Goal: Entertainment & Leisure: Browse casually

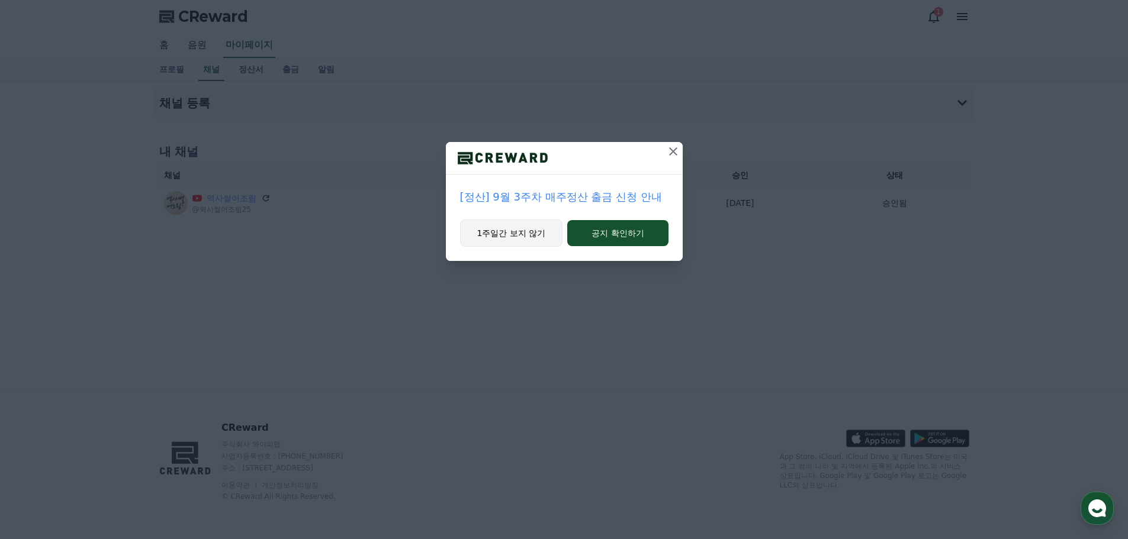
click at [550, 238] on button "1주일간 보지 않기" at bounding box center [511, 233] width 103 height 27
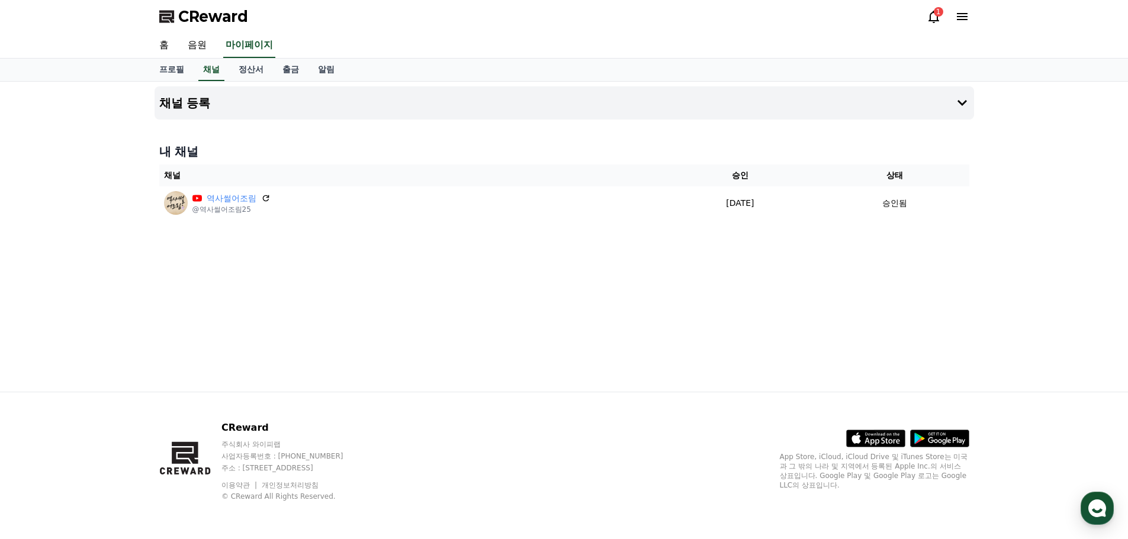
click at [418, 281] on div "채널 등록 내 채널 채널 승인 상태 역사썰어조림 @역사썰어조림25 [DATE] 09-22 승인됨" at bounding box center [564, 237] width 829 height 310
click at [938, 15] on div "1" at bounding box center [937, 11] width 9 height 9
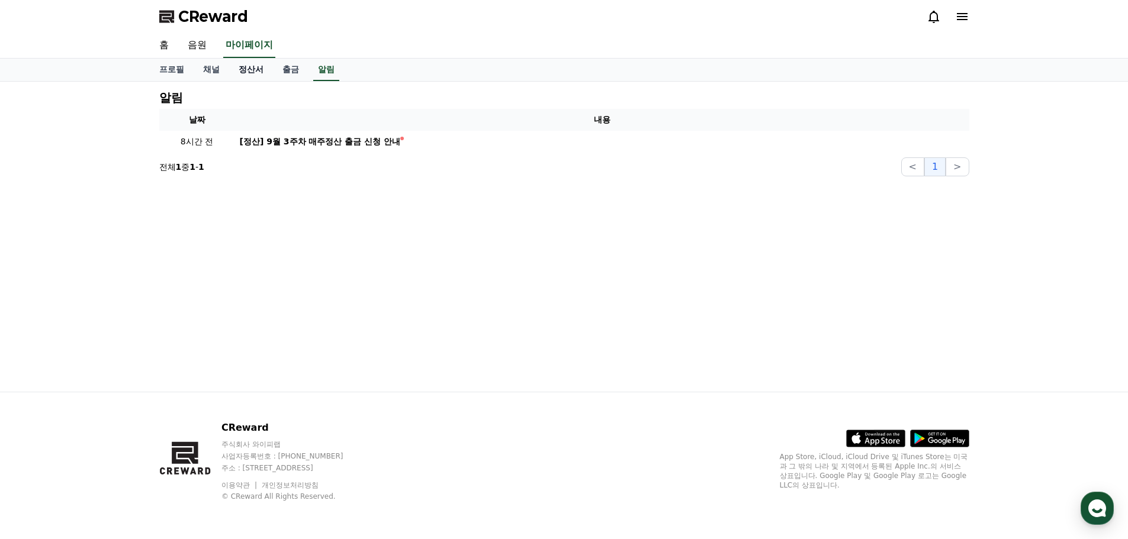
click at [251, 69] on link "정산서" at bounding box center [251, 70] width 44 height 22
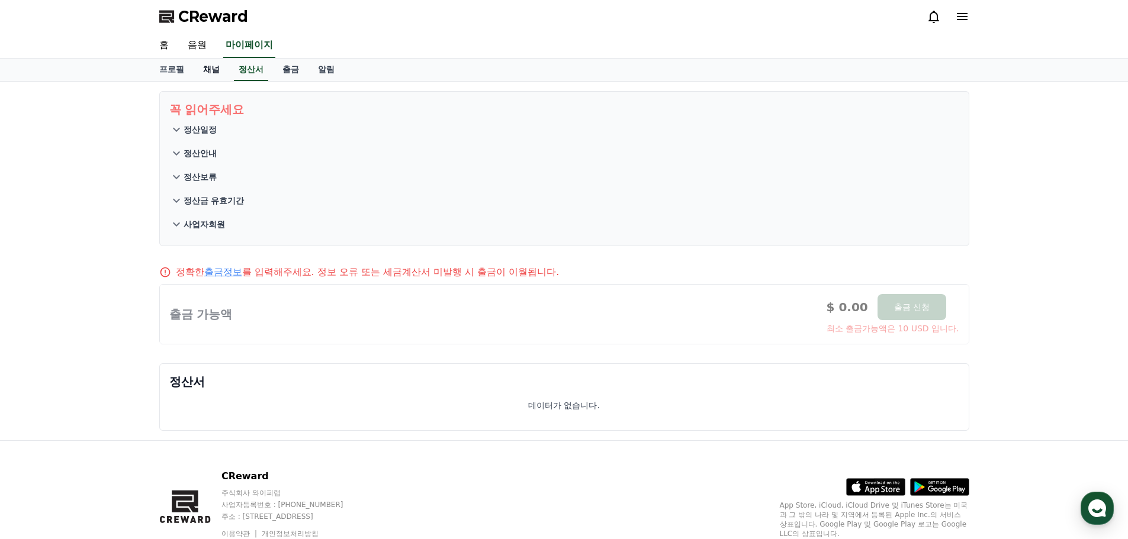
click at [217, 75] on link "채널" at bounding box center [212, 70] width 36 height 22
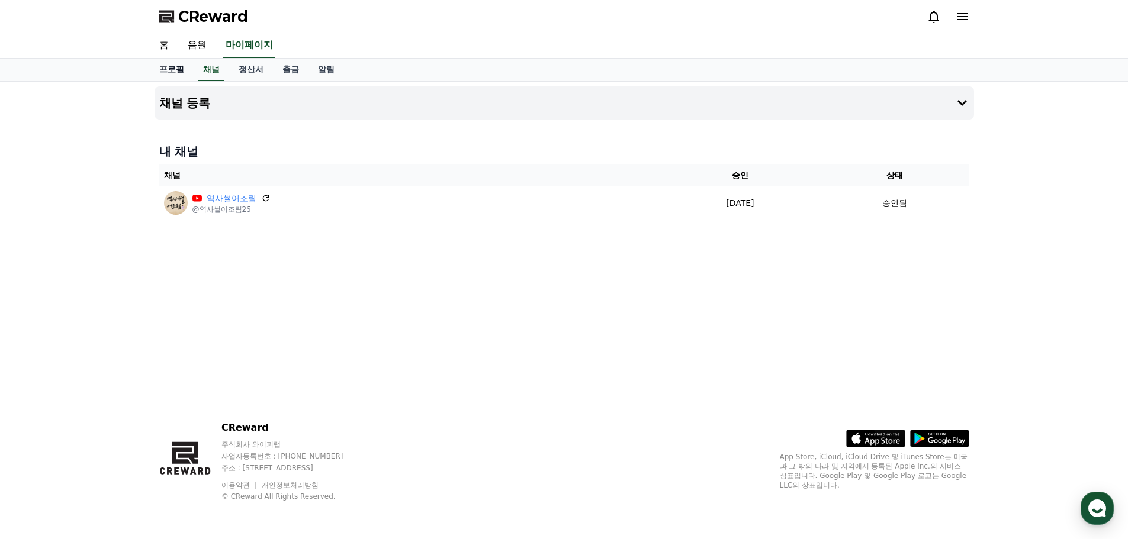
click at [178, 76] on link "프로필" at bounding box center [172, 70] width 44 height 22
select select "**********"
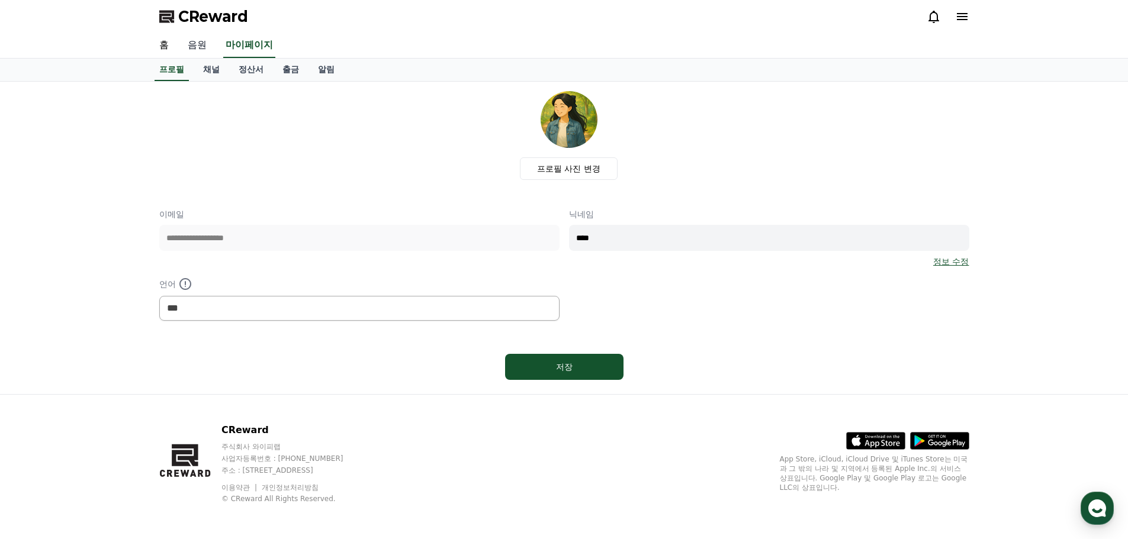
click at [205, 42] on link "음원" at bounding box center [197, 45] width 38 height 25
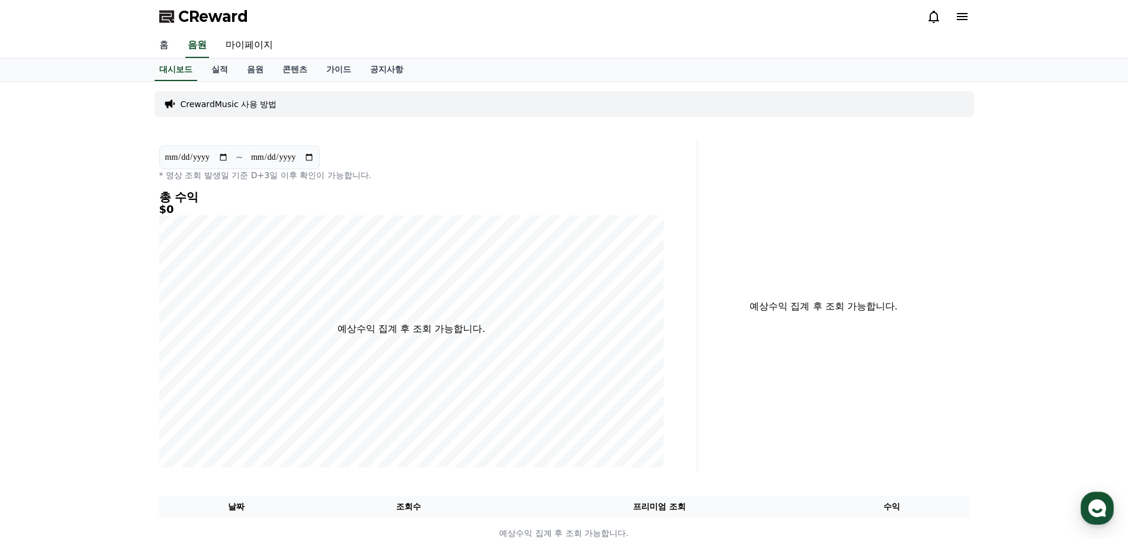
click at [166, 40] on link "홈" at bounding box center [164, 45] width 28 height 25
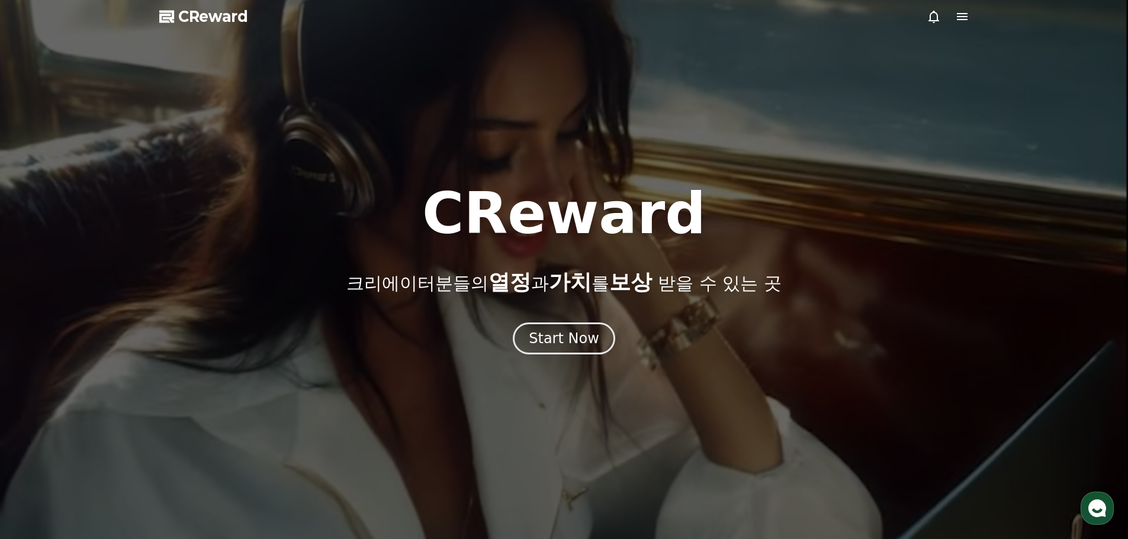
click at [935, 15] on icon at bounding box center [933, 16] width 14 height 14
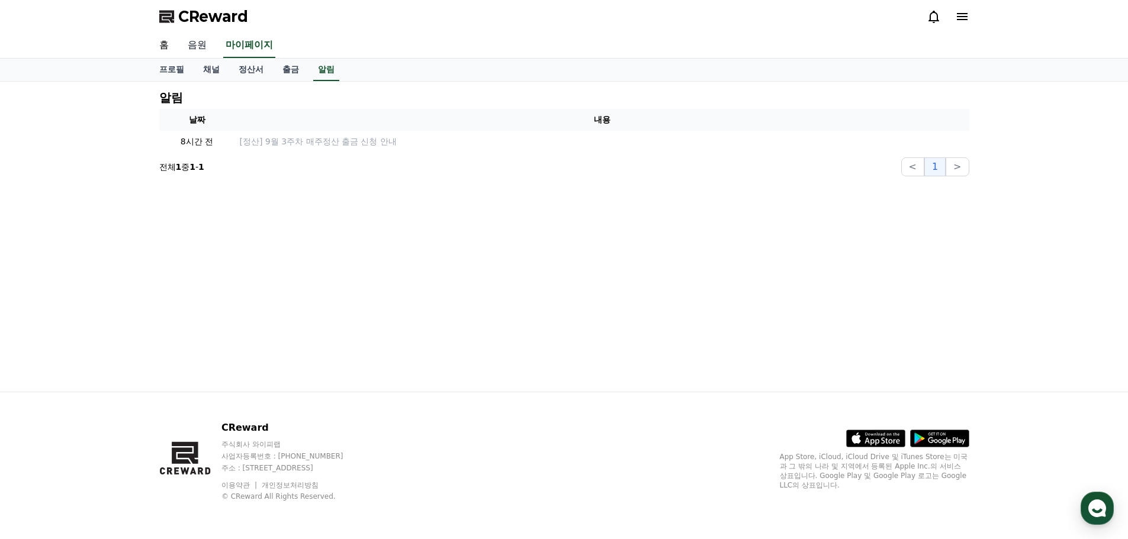
click at [197, 45] on link "음원" at bounding box center [197, 45] width 38 height 25
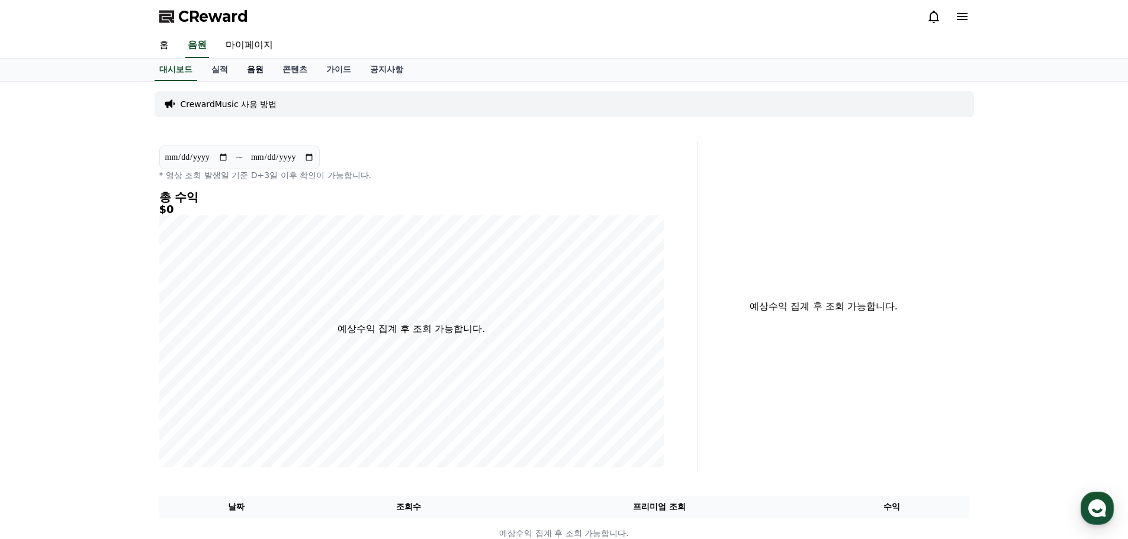
click at [257, 70] on link "음원" at bounding box center [255, 70] width 36 height 22
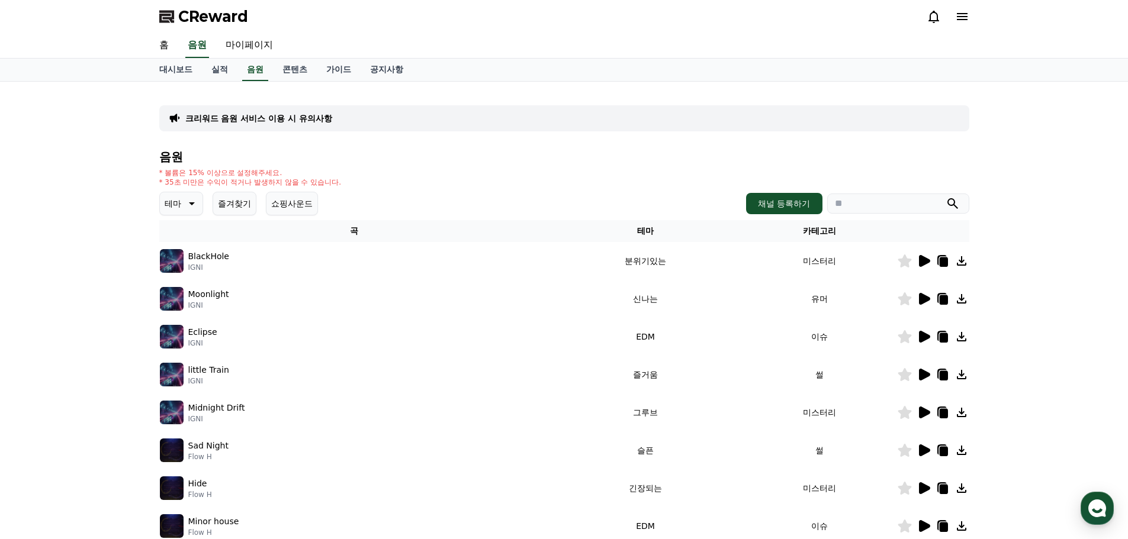
click at [922, 258] on icon at bounding box center [924, 261] width 11 height 12
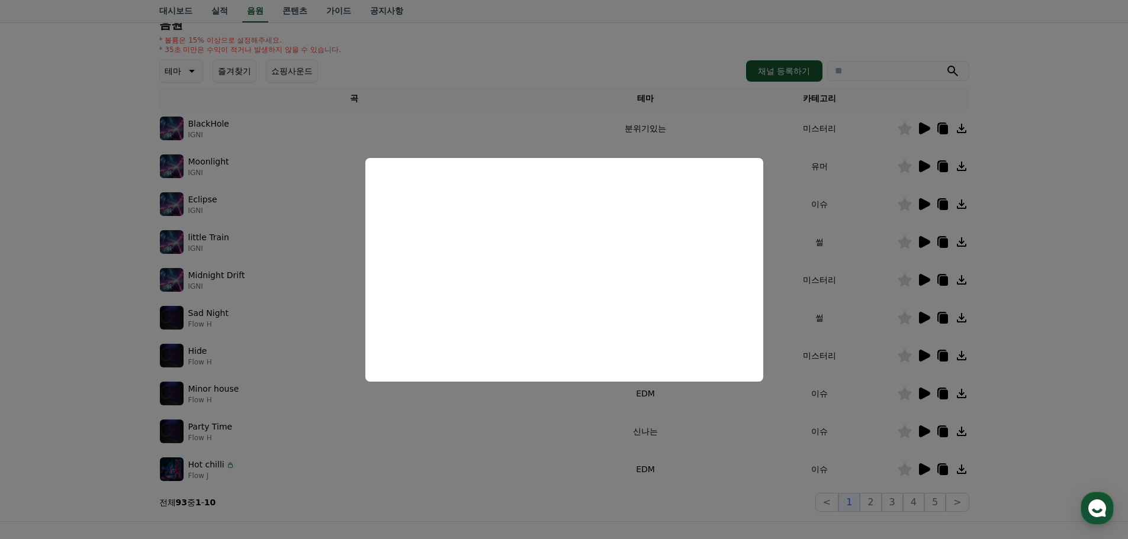
scroll to position [178, 0]
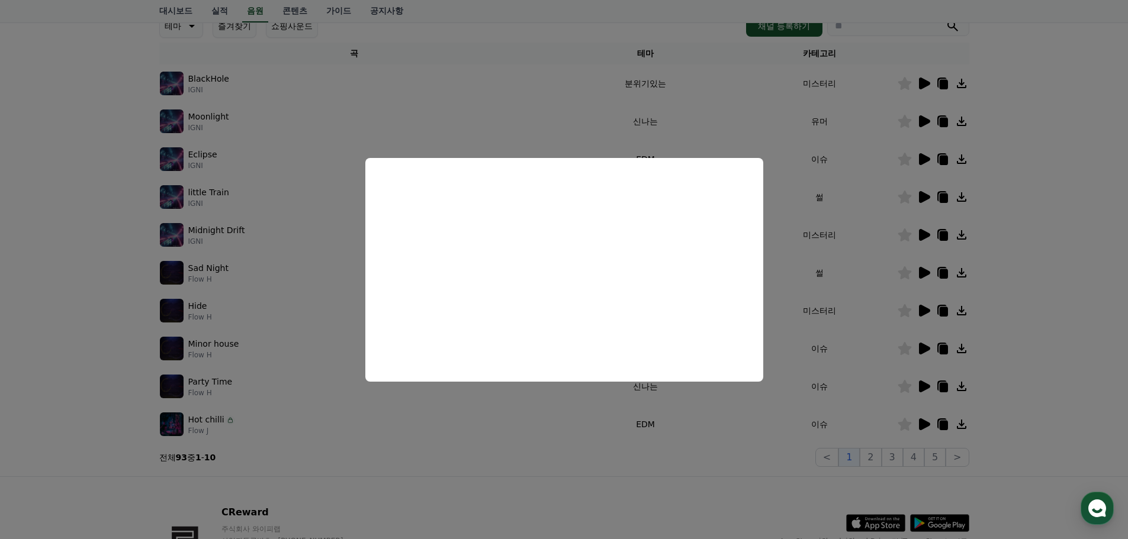
click at [923, 311] on button "close modal" at bounding box center [564, 269] width 1128 height 539
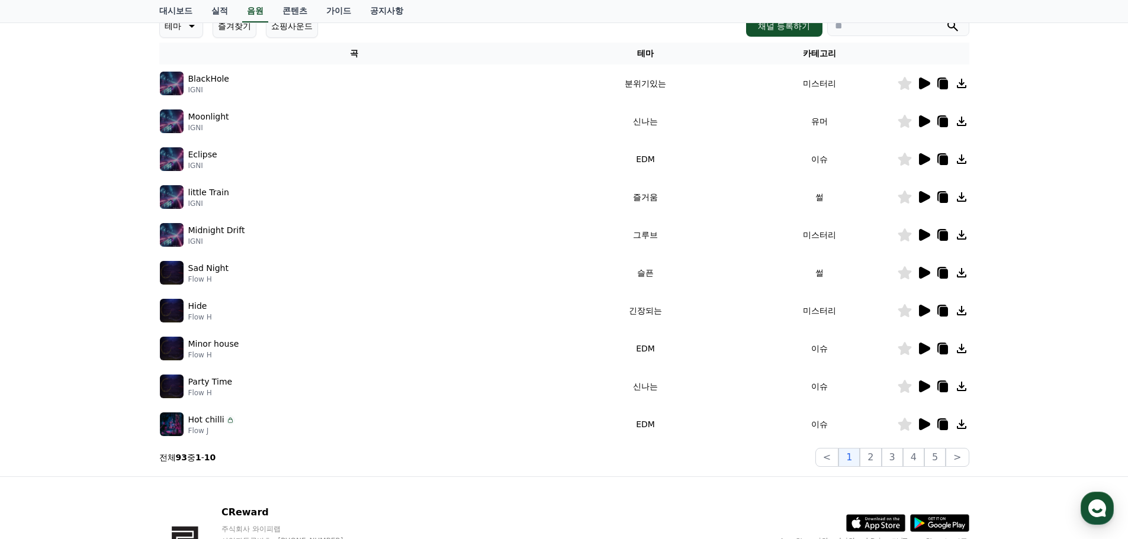
click at [921, 311] on icon at bounding box center [924, 311] width 11 height 12
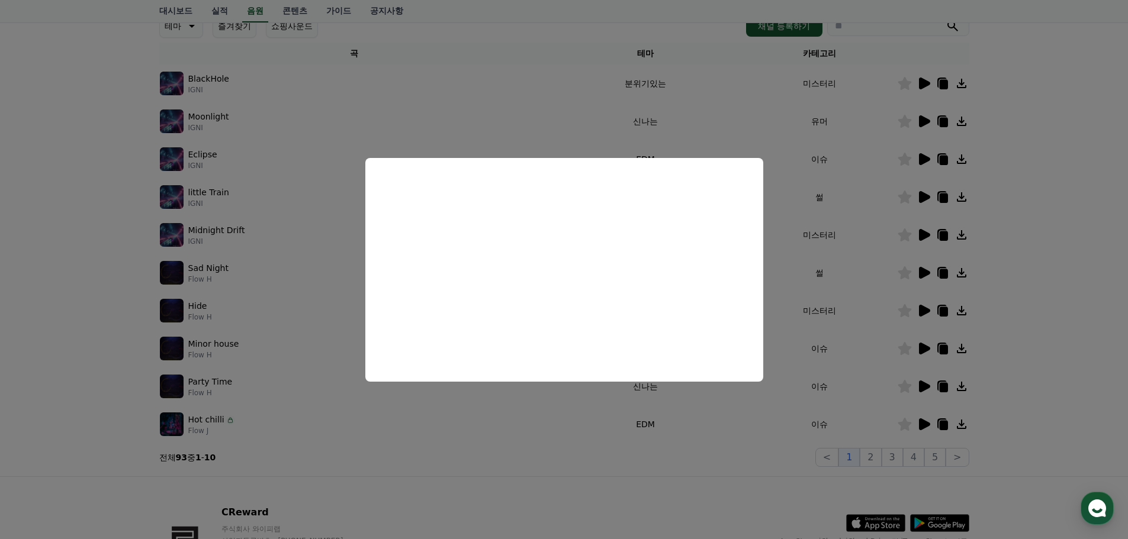
click at [307, 193] on button "close modal" at bounding box center [564, 269] width 1128 height 539
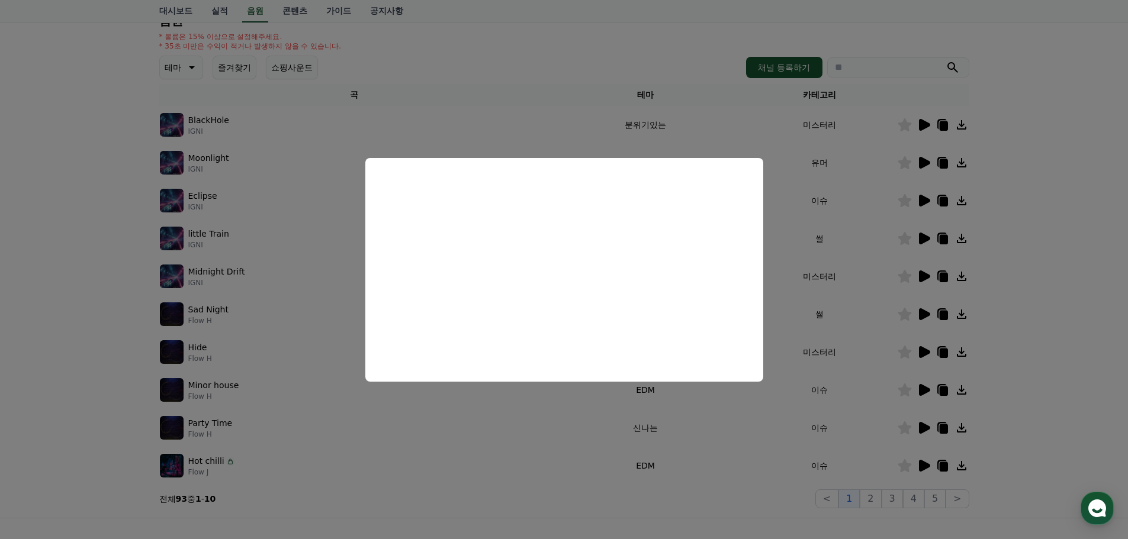
scroll to position [0, 0]
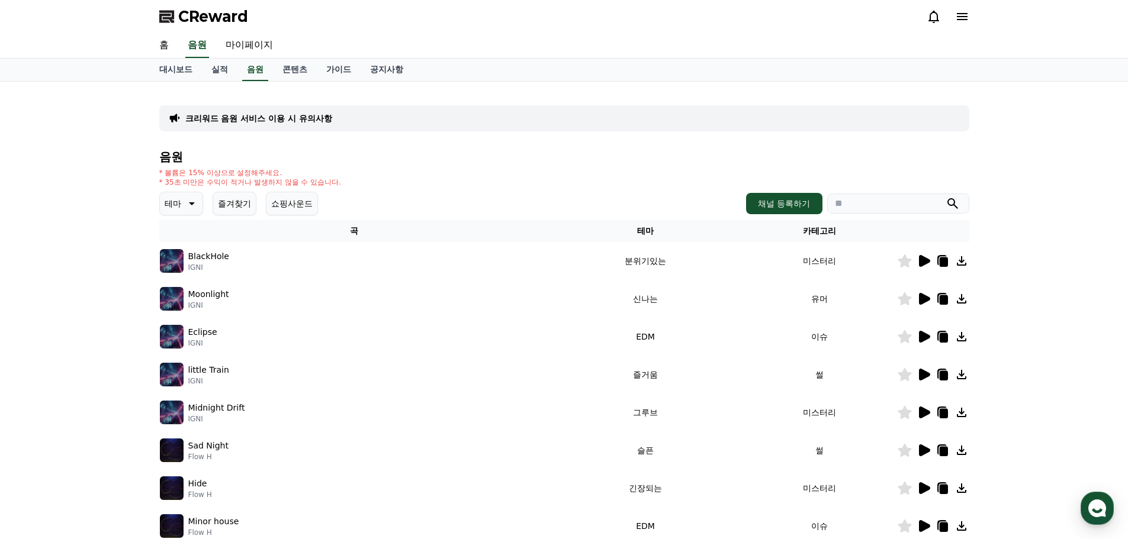
click at [169, 210] on p "테마" at bounding box center [173, 203] width 17 height 17
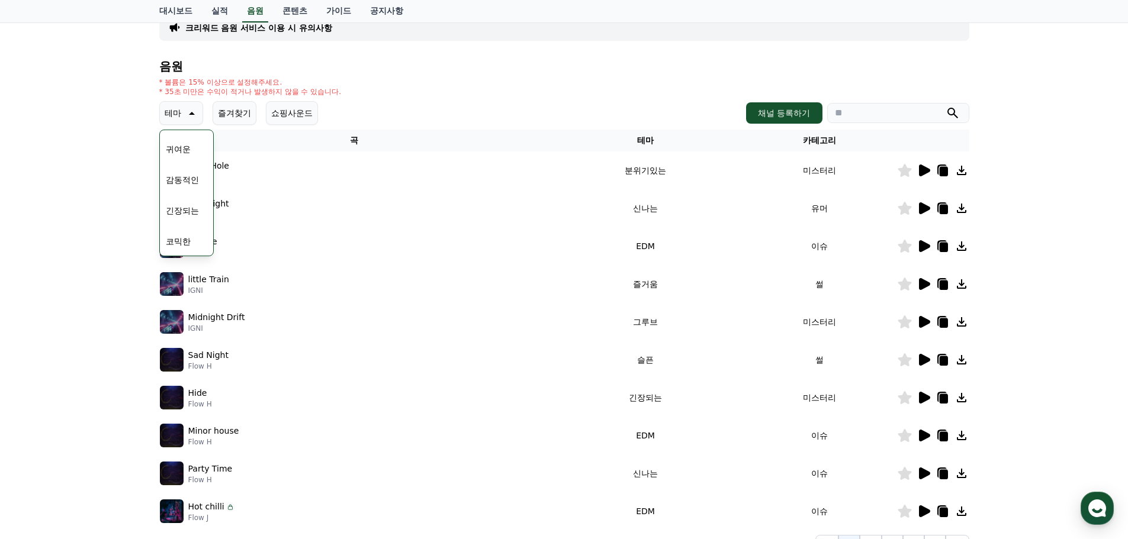
scroll to position [85, 0]
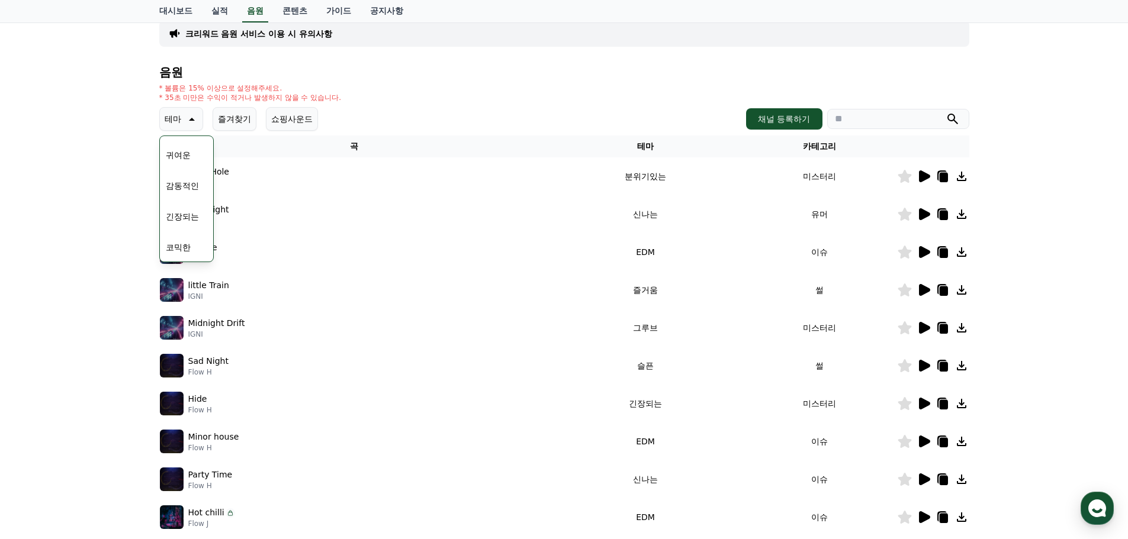
click at [179, 213] on button "긴장되는" at bounding box center [182, 217] width 43 height 26
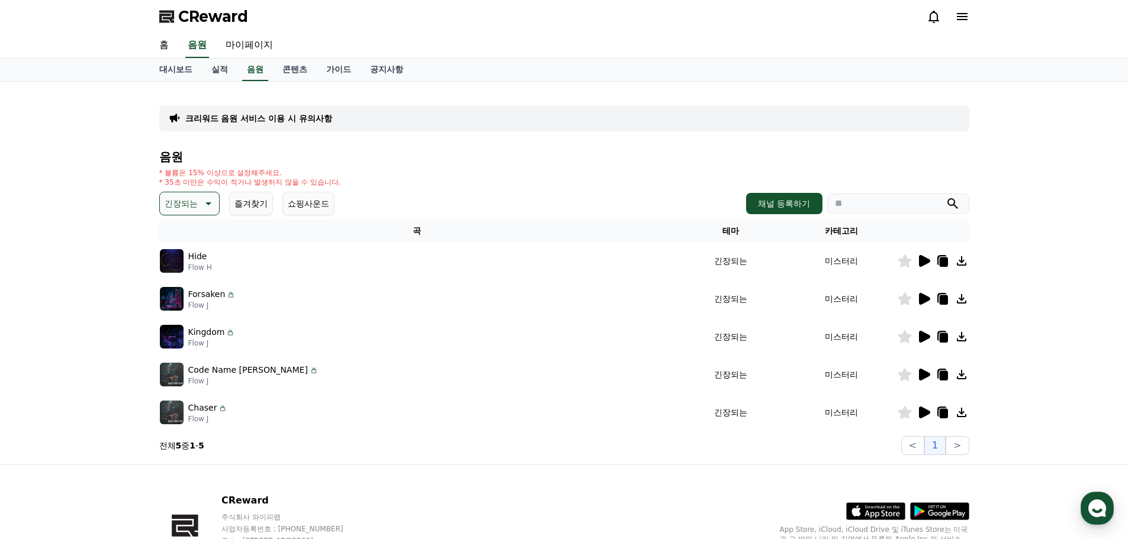
click at [924, 257] on icon at bounding box center [924, 261] width 11 height 12
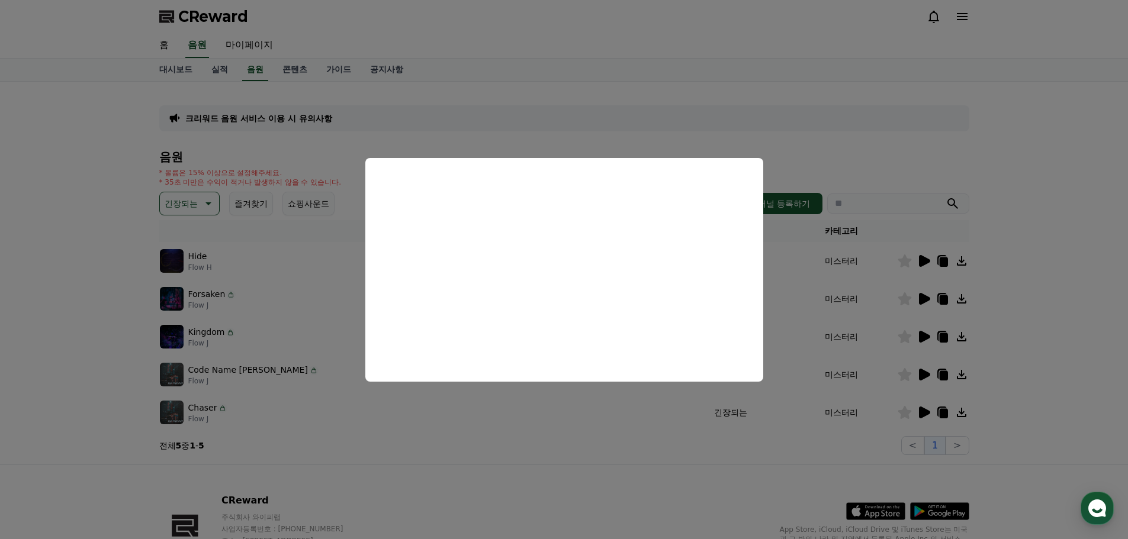
click at [905, 298] on button "close modal" at bounding box center [564, 269] width 1128 height 539
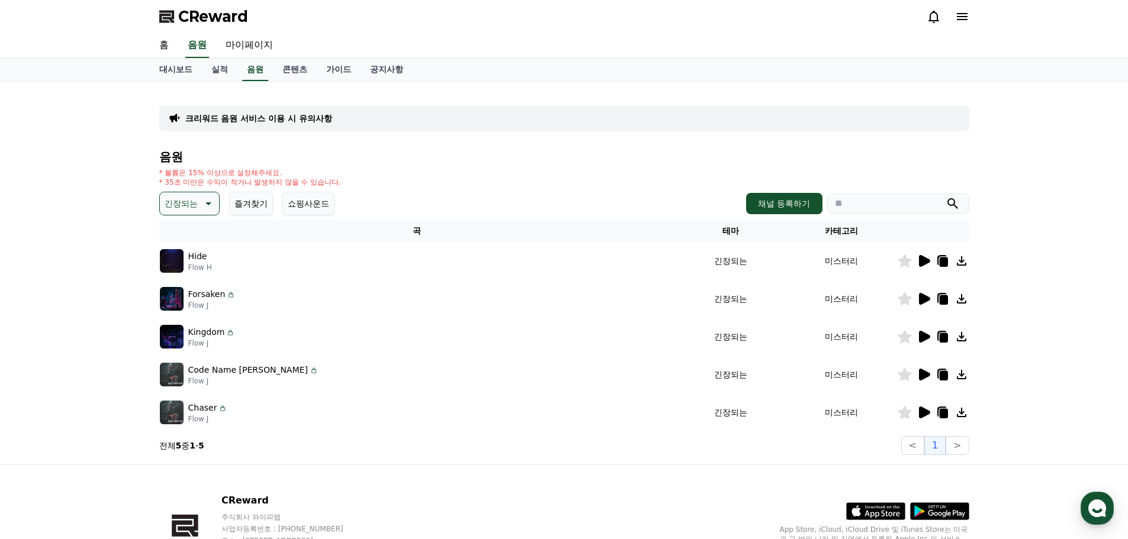
click at [905, 294] on icon at bounding box center [904, 298] width 14 height 13
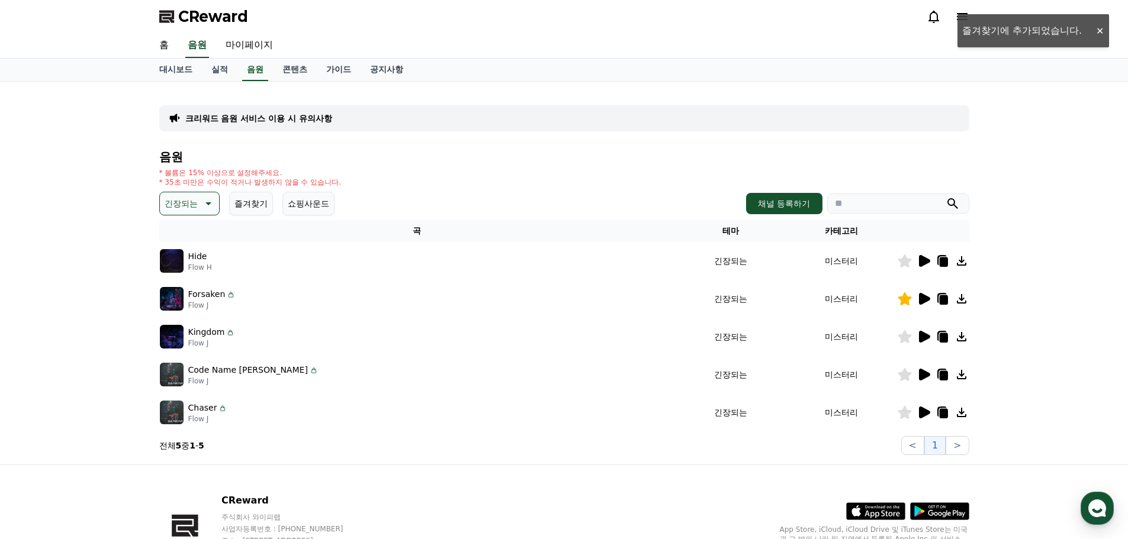
click at [905, 294] on icon at bounding box center [904, 298] width 14 height 13
click at [920, 297] on icon at bounding box center [924, 299] width 11 height 12
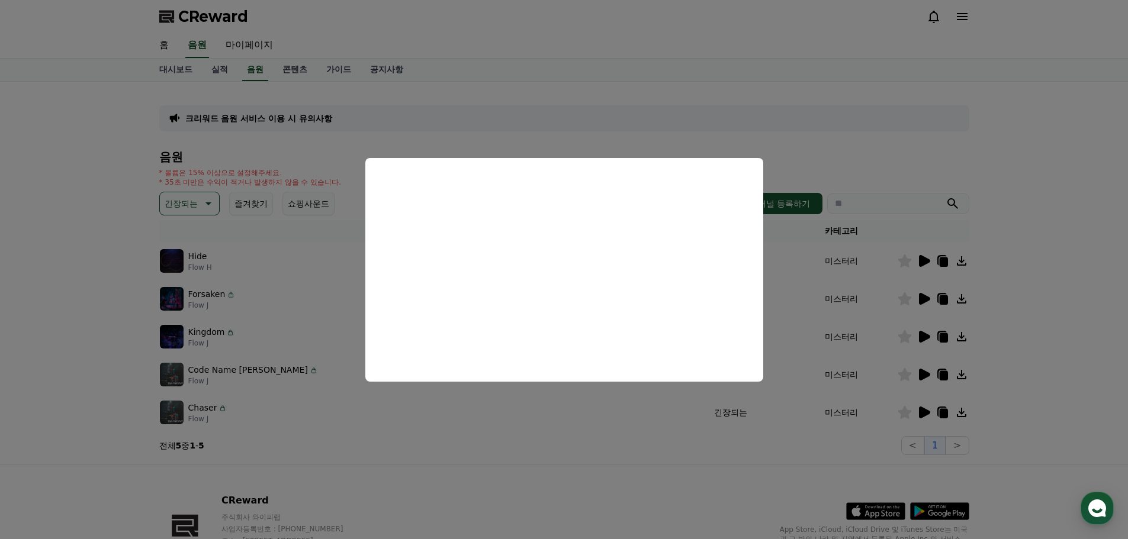
click at [926, 335] on button "close modal" at bounding box center [564, 269] width 1128 height 539
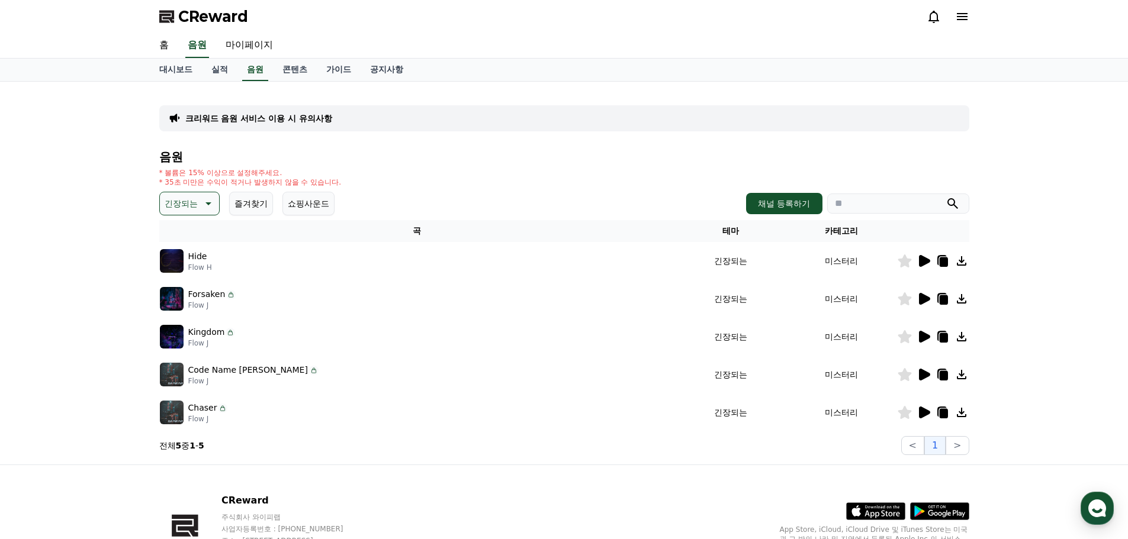
click at [926, 333] on icon at bounding box center [923, 337] width 14 height 14
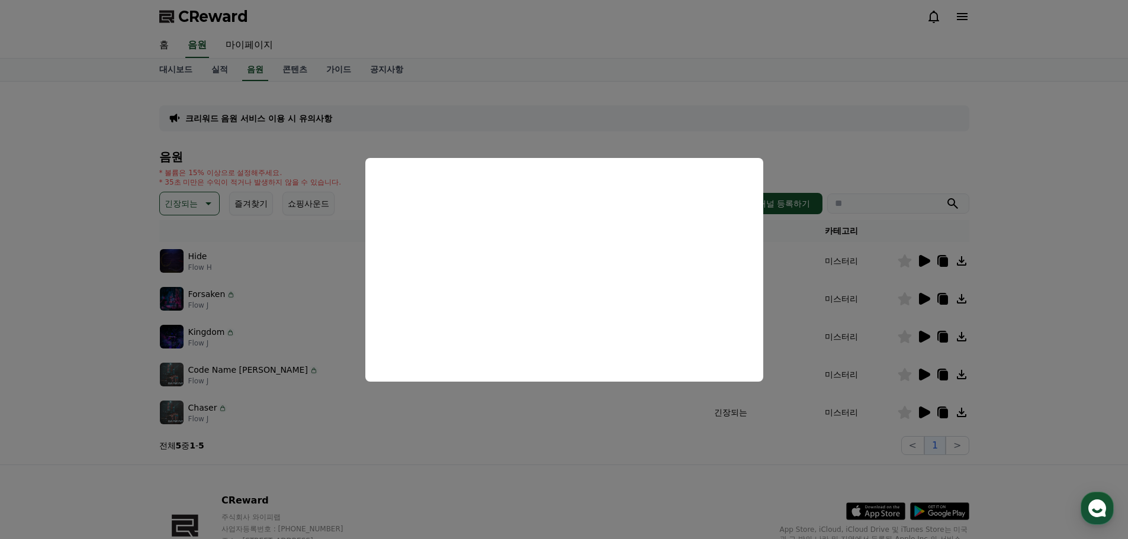
click at [928, 372] on button "close modal" at bounding box center [564, 269] width 1128 height 539
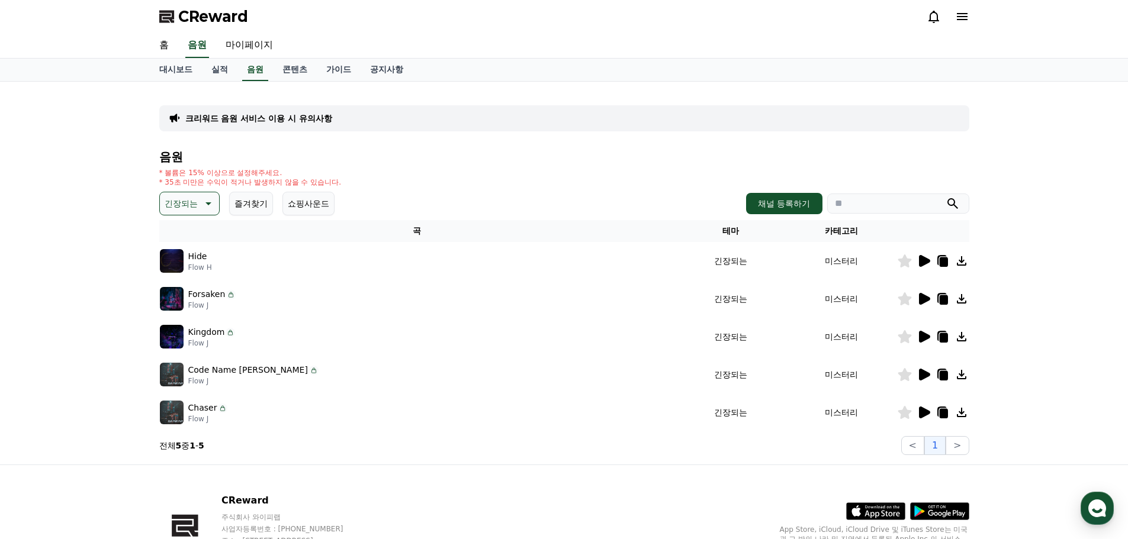
click at [925, 372] on icon at bounding box center [924, 375] width 11 height 12
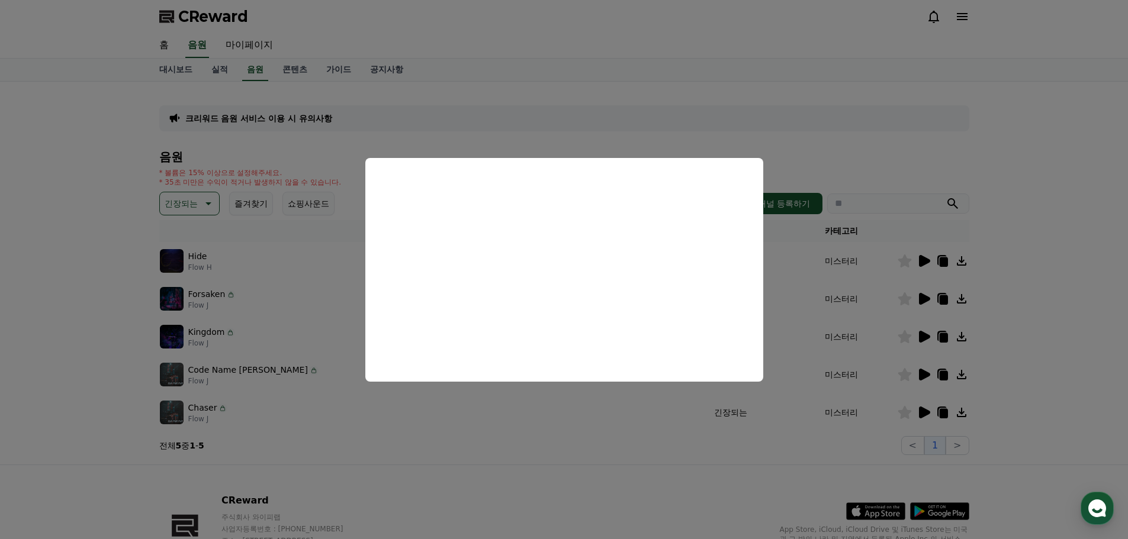
click at [925, 413] on button "close modal" at bounding box center [564, 269] width 1128 height 539
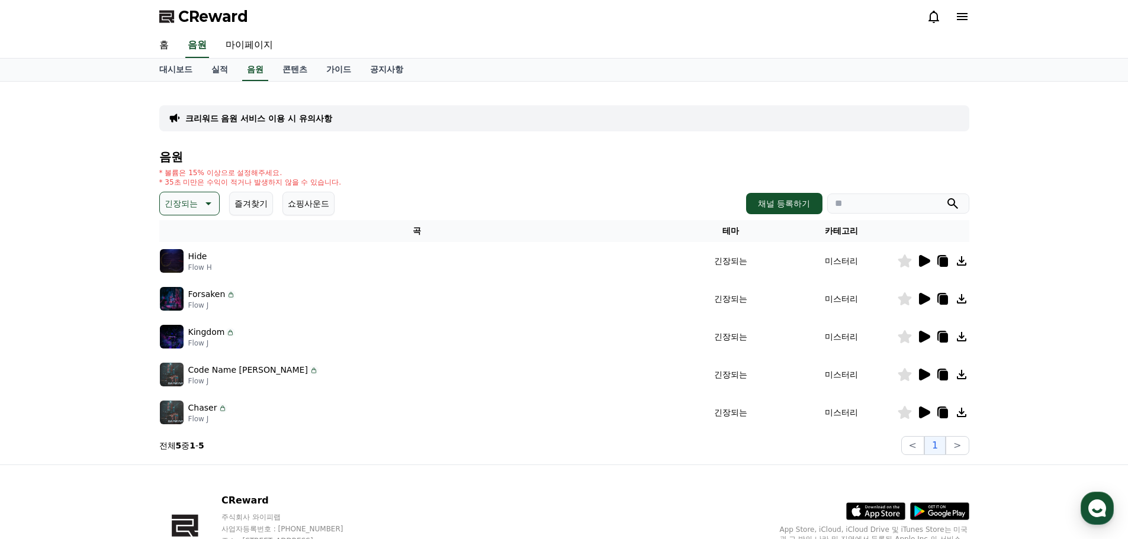
click at [922, 412] on icon at bounding box center [924, 413] width 11 height 12
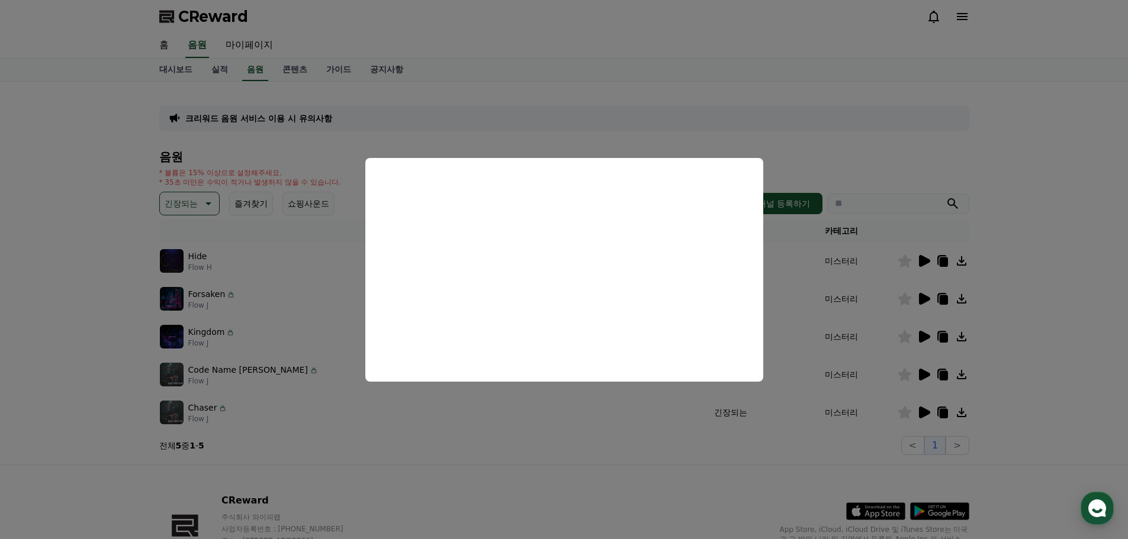
click at [903, 411] on button "close modal" at bounding box center [564, 269] width 1128 height 539
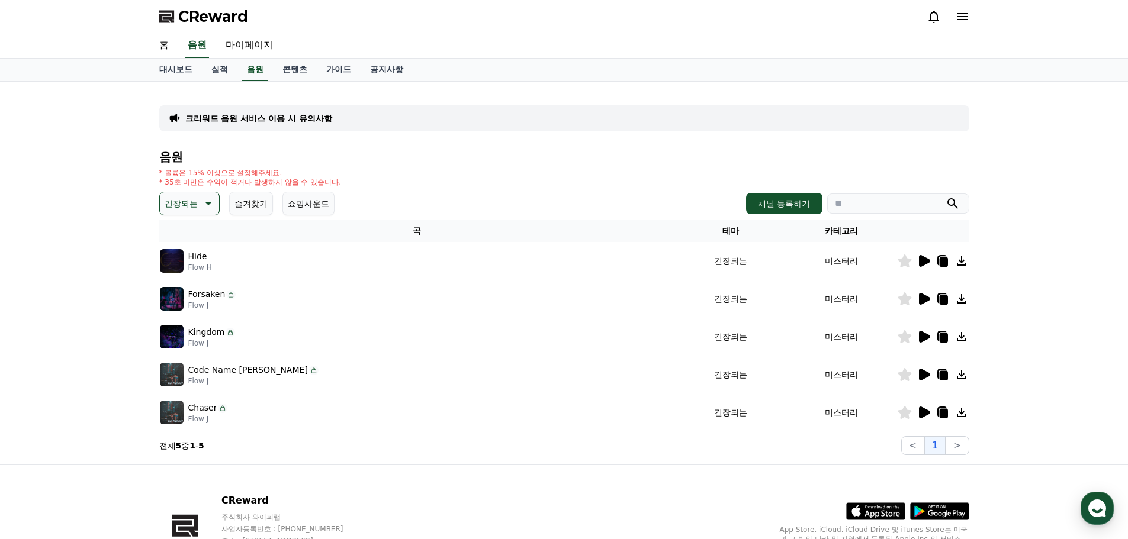
click at [906, 411] on icon at bounding box center [904, 412] width 14 height 13
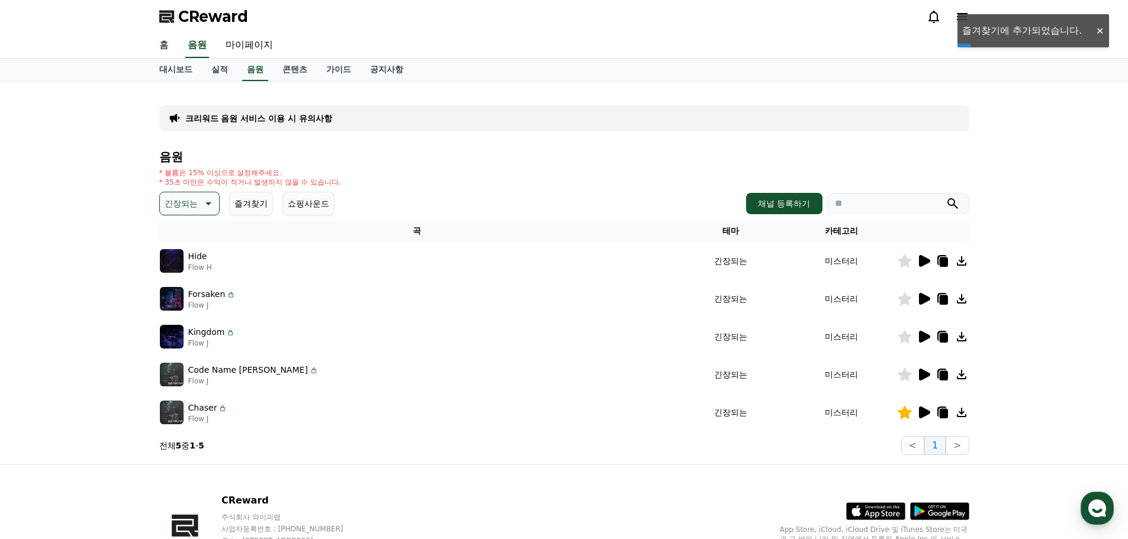
click at [925, 401] on td at bounding box center [933, 413] width 72 height 38
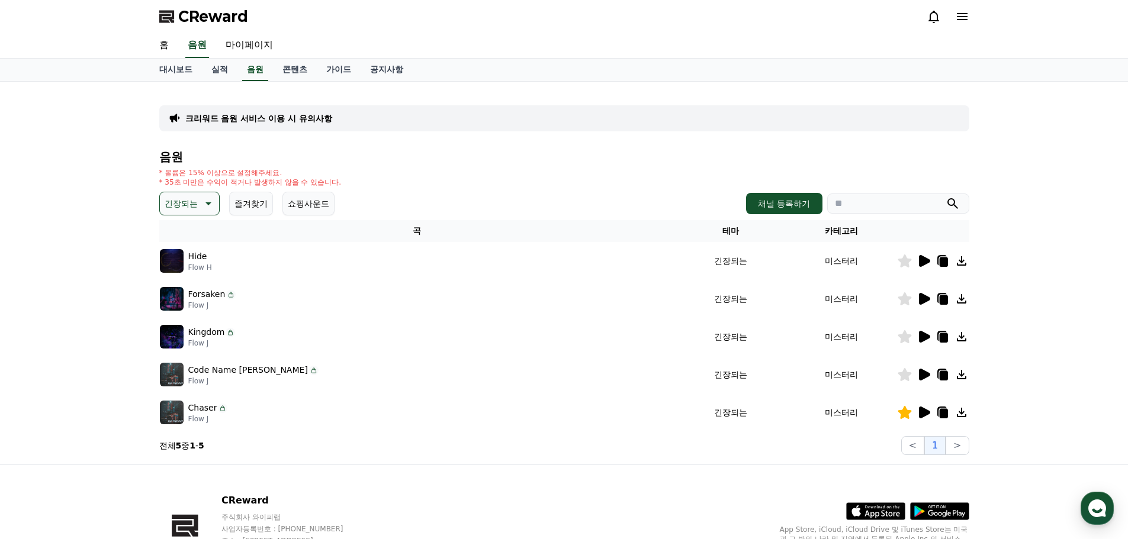
click at [922, 413] on icon at bounding box center [924, 413] width 11 height 12
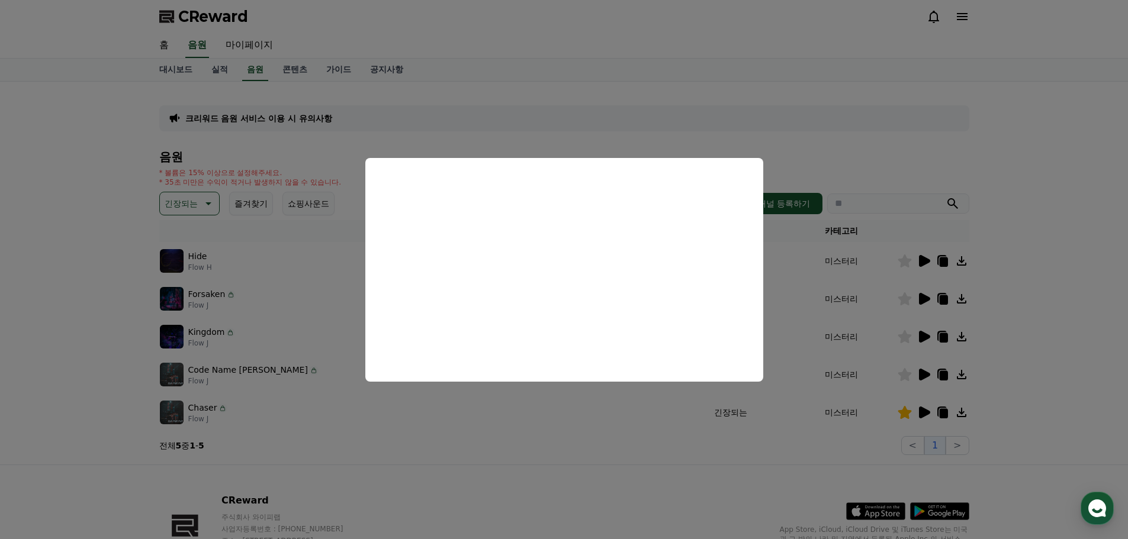
click at [620, 402] on button "close modal" at bounding box center [564, 269] width 1128 height 539
